Goal: Find specific page/section: Find specific page/section

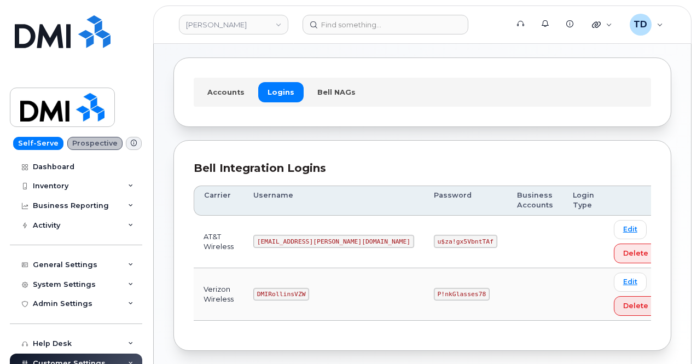
scroll to position [92, 0]
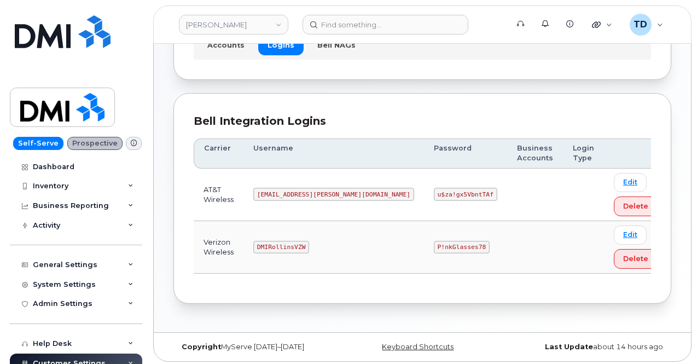
click at [434, 249] on code "P!nkGlasses78" at bounding box center [462, 247] width 56 height 13
click at [434, 248] on code "P!nkGlasses78" at bounding box center [462, 247] width 56 height 13
click at [434, 246] on code "P!nkGlasses78" at bounding box center [462, 247] width 56 height 13
